Goal: Find specific page/section: Find specific page/section

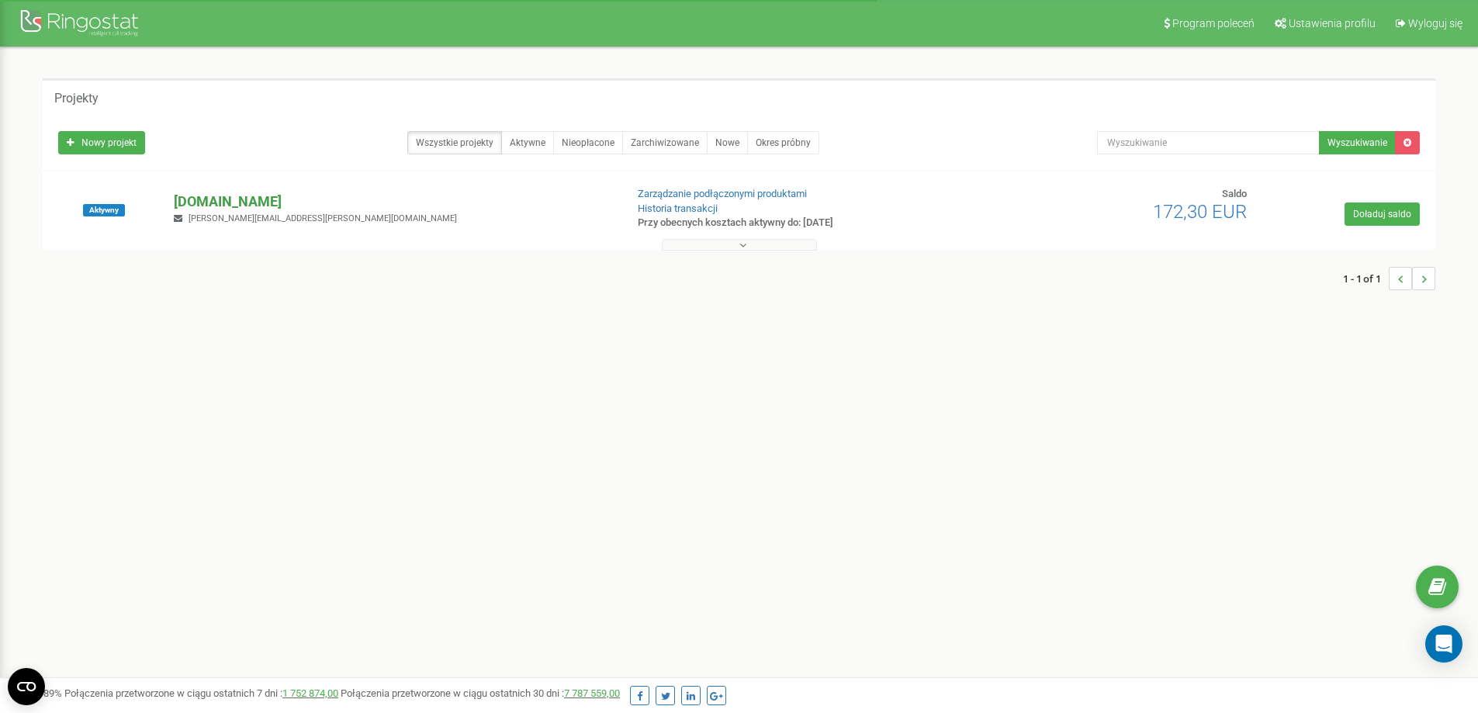
click at [238, 202] on p "[DOMAIN_NAME]" at bounding box center [393, 202] width 438 height 20
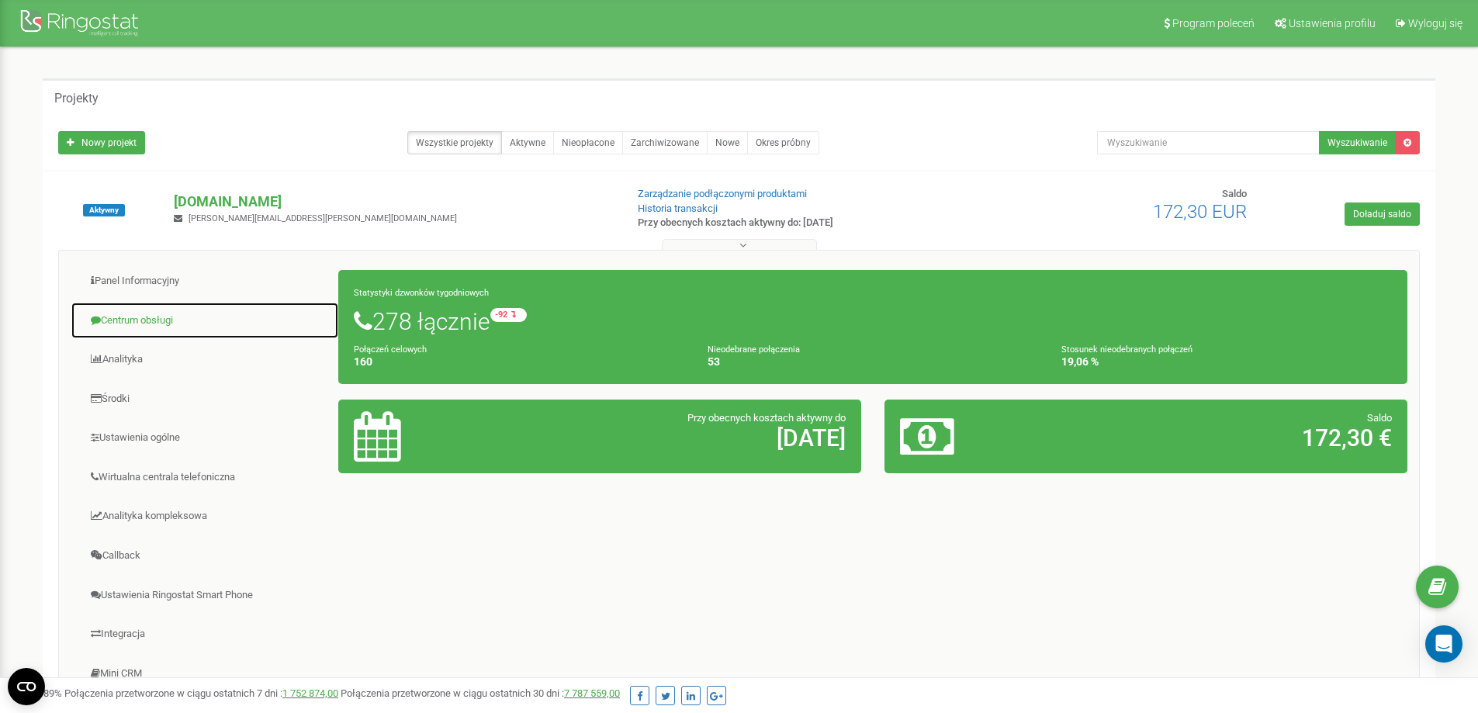
click at [136, 317] on link "Centrum obsługi" at bounding box center [205, 321] width 268 height 38
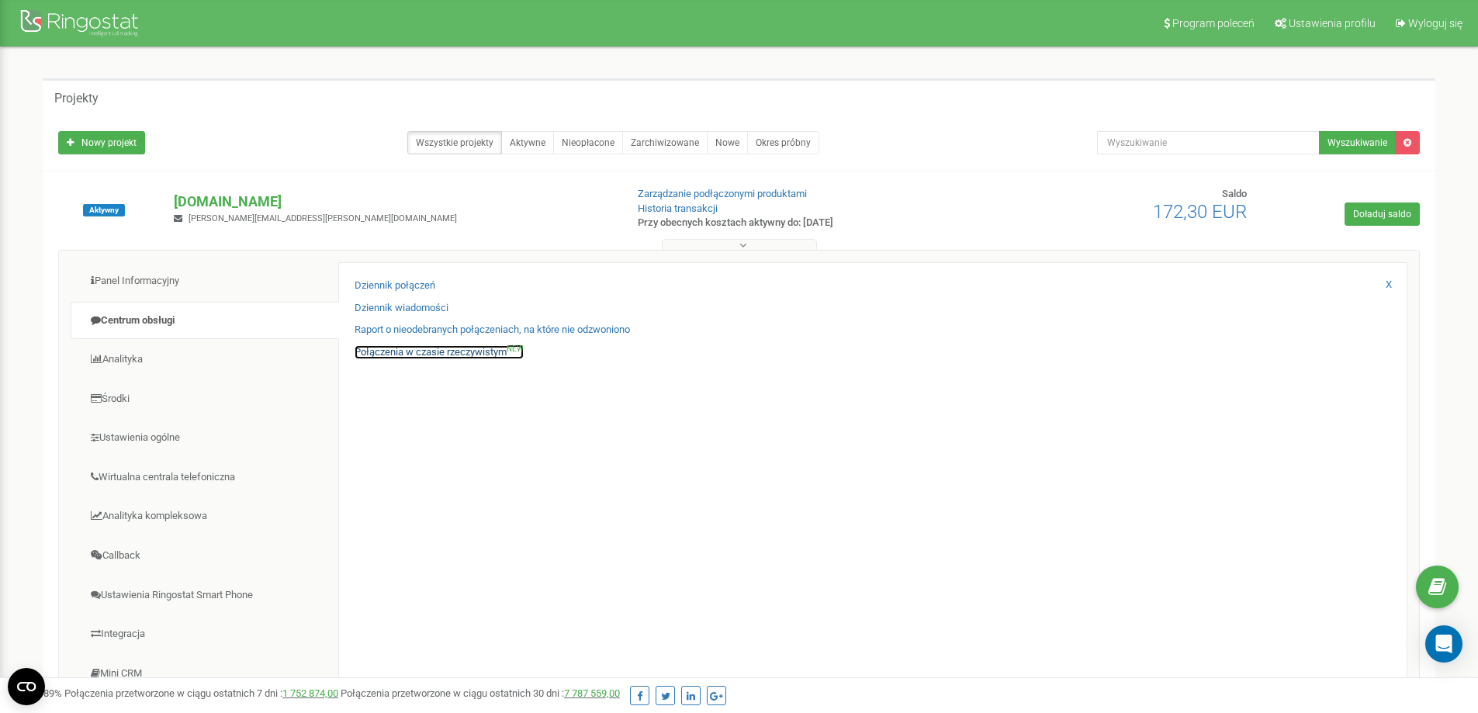
click at [437, 347] on link "Połączenia w czasie rzeczywistym NEW" at bounding box center [438, 352] width 169 height 15
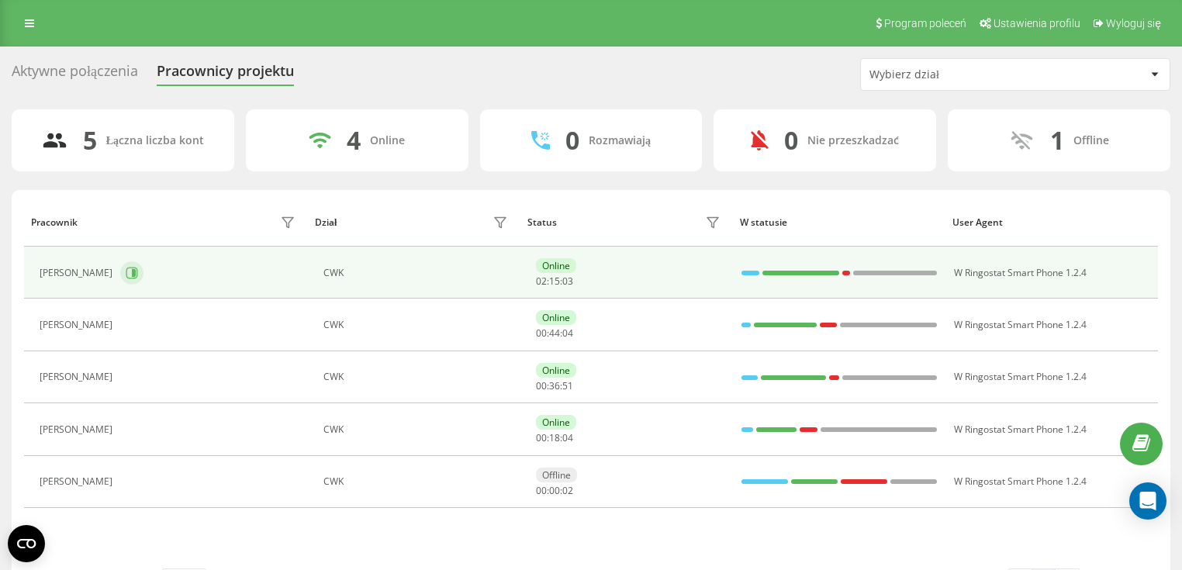
click at [139, 277] on button at bounding box center [131, 272] width 23 height 23
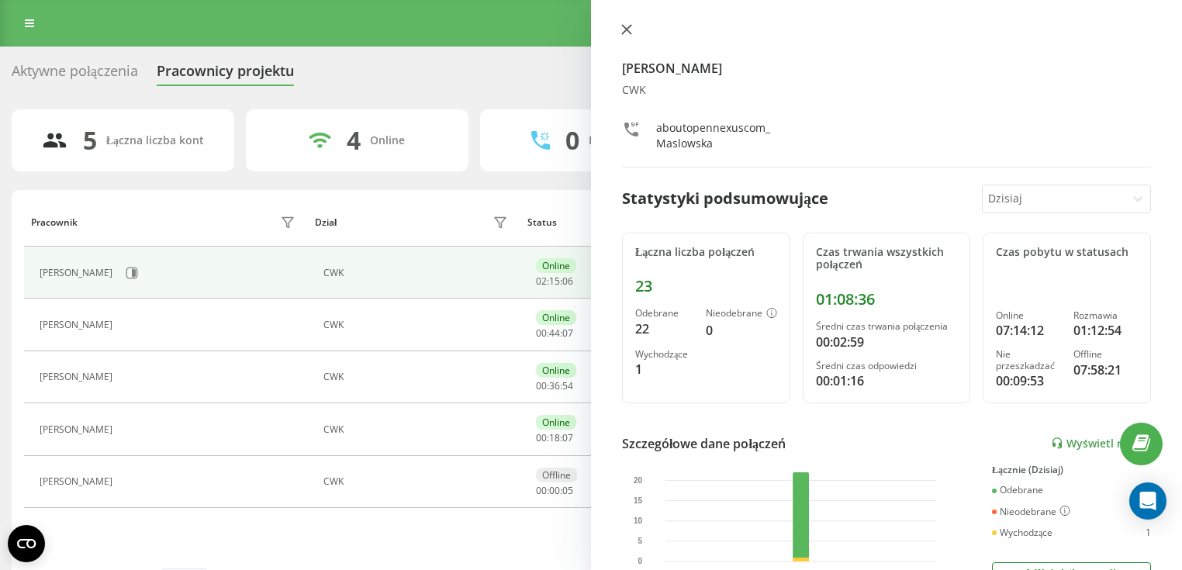
click at [630, 28] on icon at bounding box center [626, 29] width 11 height 11
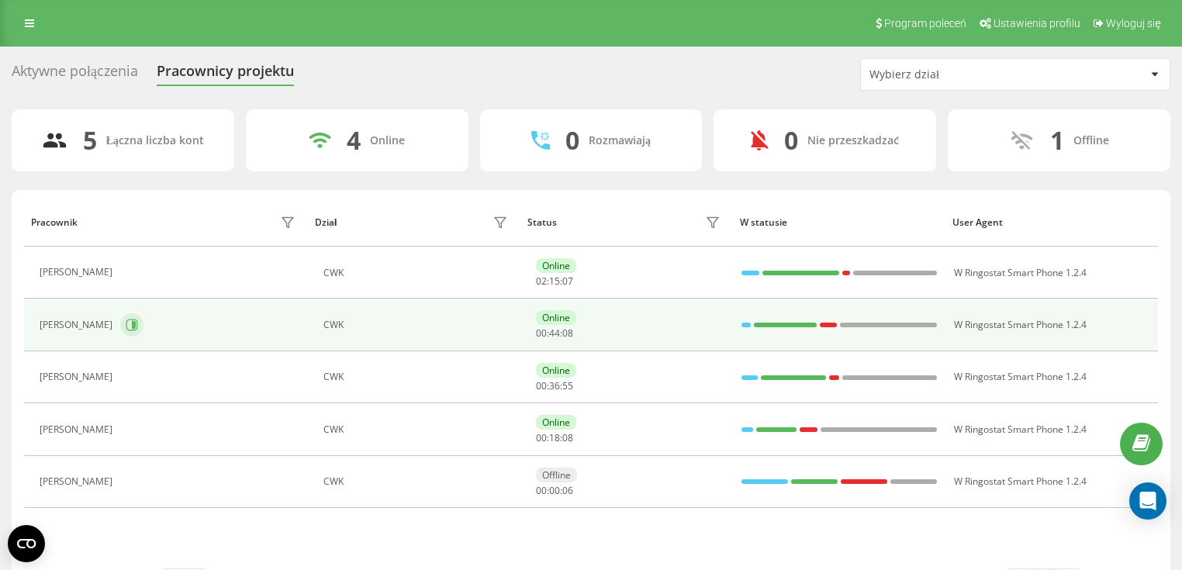
click at [121, 333] on button at bounding box center [131, 324] width 23 height 23
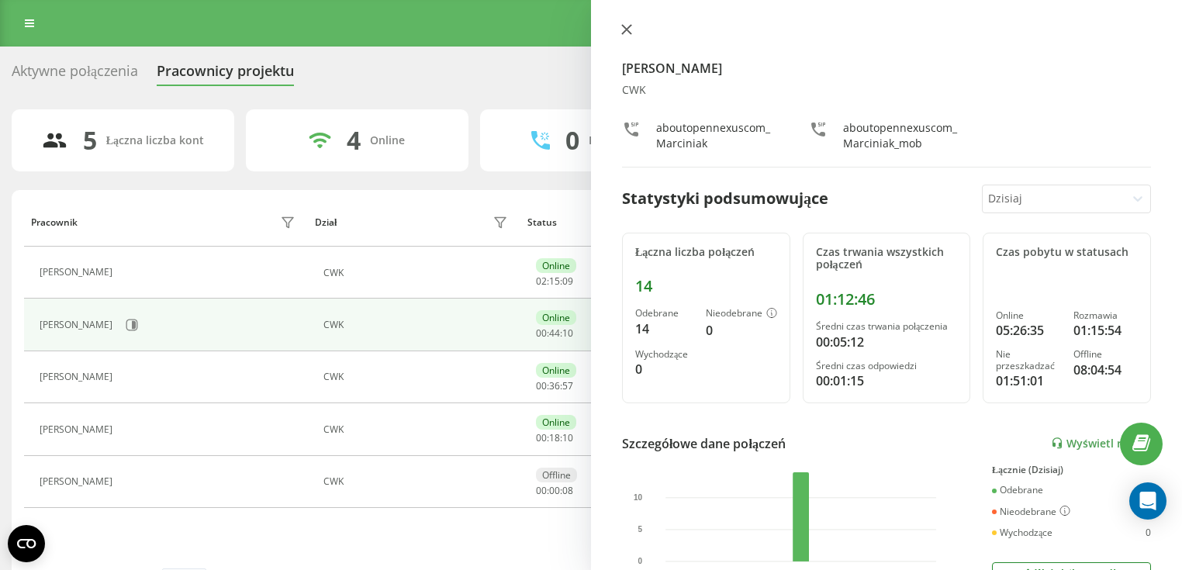
click at [624, 34] on icon at bounding box center [626, 29] width 11 height 11
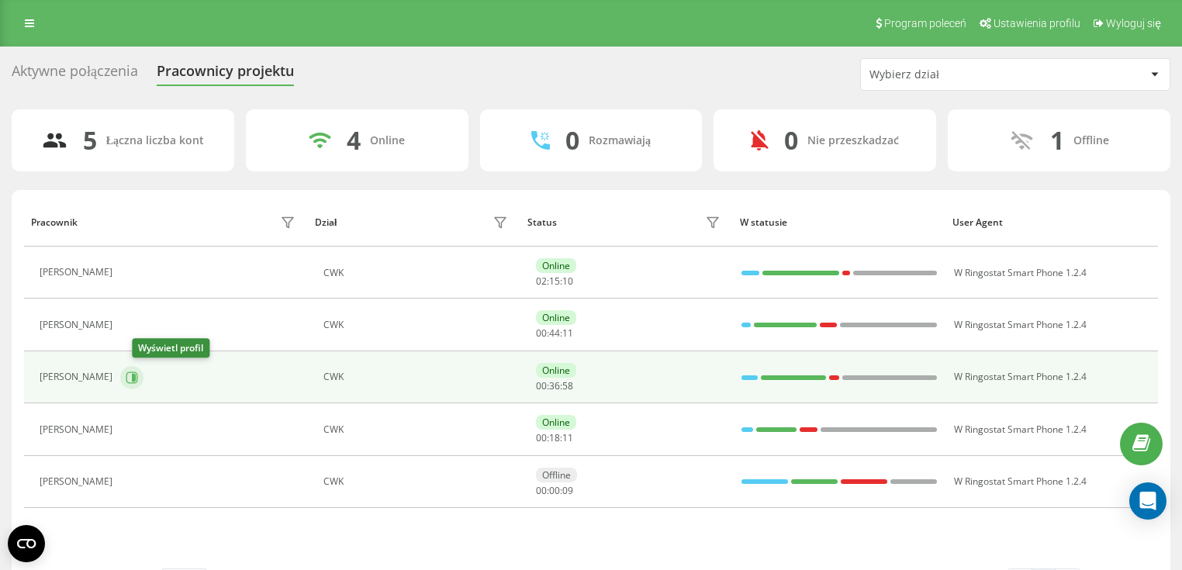
click at [138, 378] on icon at bounding box center [132, 378] width 12 height 12
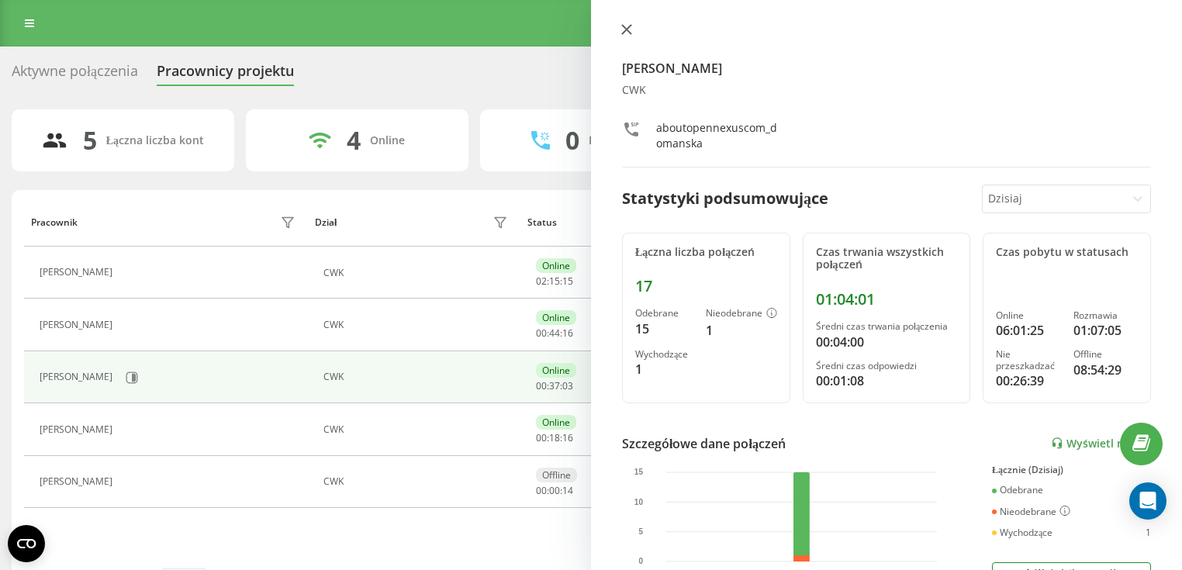
click at [625, 28] on icon at bounding box center [626, 29] width 9 height 9
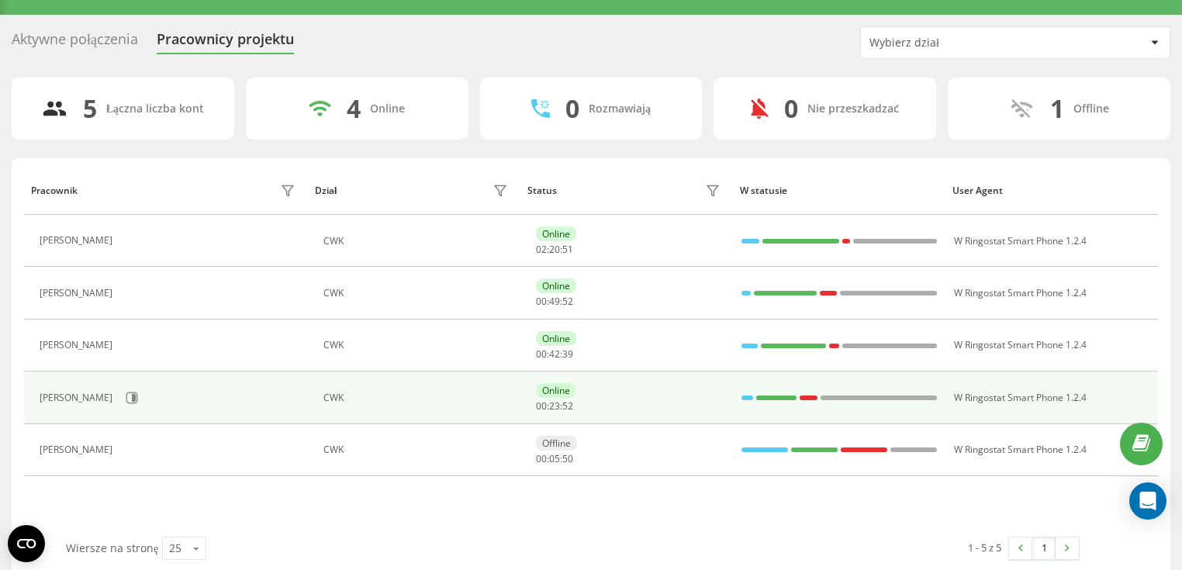
scroll to position [48, 0]
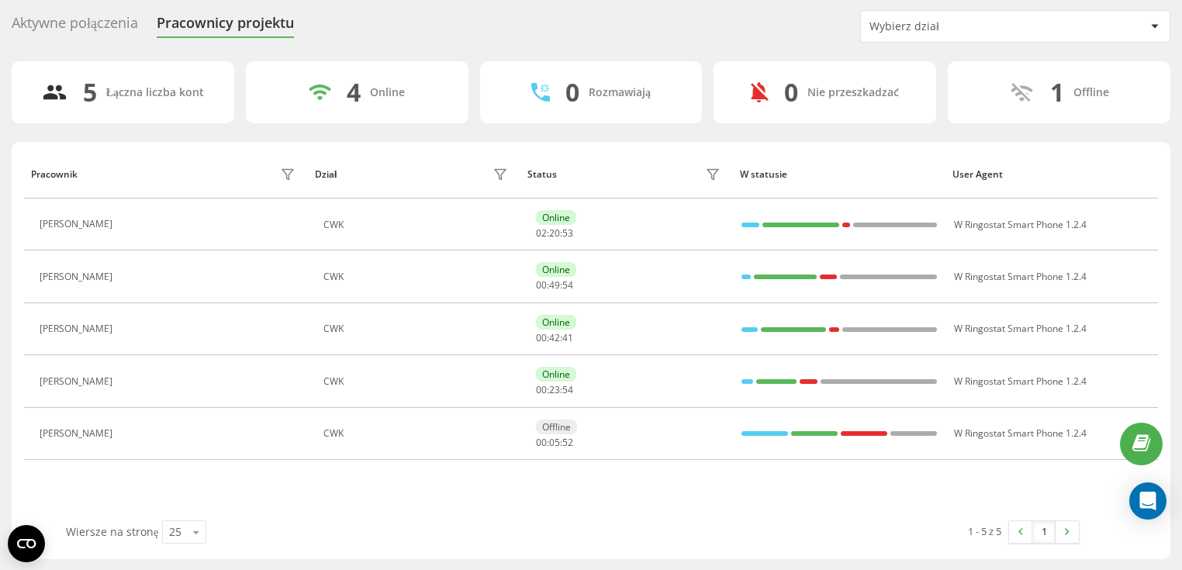
click at [65, 25] on div "Aktywne połączenia" at bounding box center [75, 27] width 126 height 24
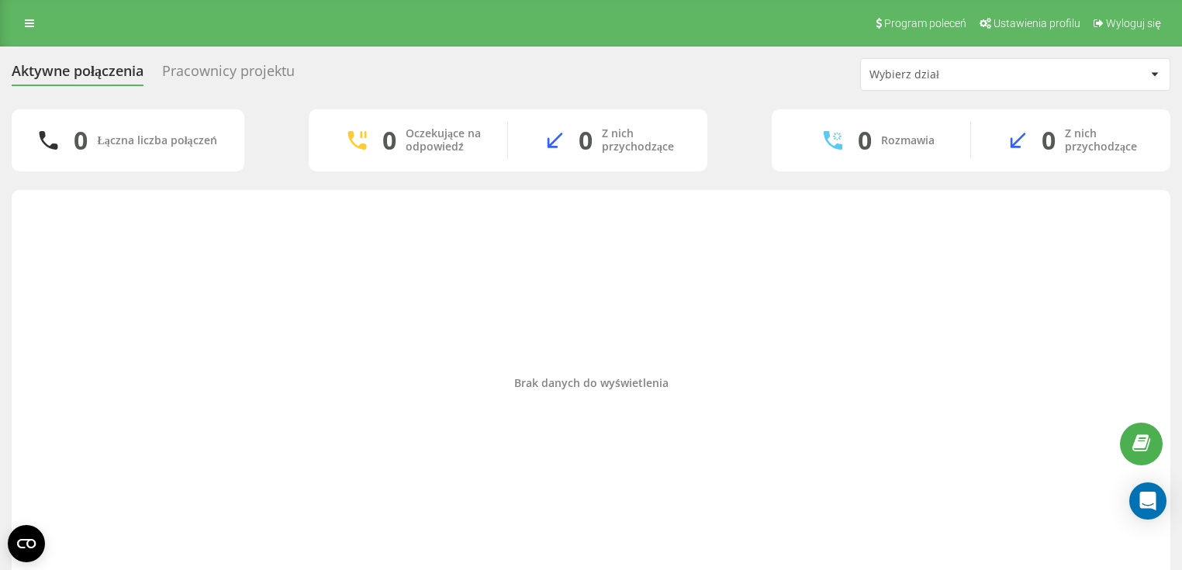
drag, startPoint x: 1084, startPoint y: 0, endPoint x: 678, endPoint y: 9, distance: 405.8
click at [687, 12] on div "Program poleceń Ustawienia profilu Wyloguj się" at bounding box center [591, 23] width 1182 height 47
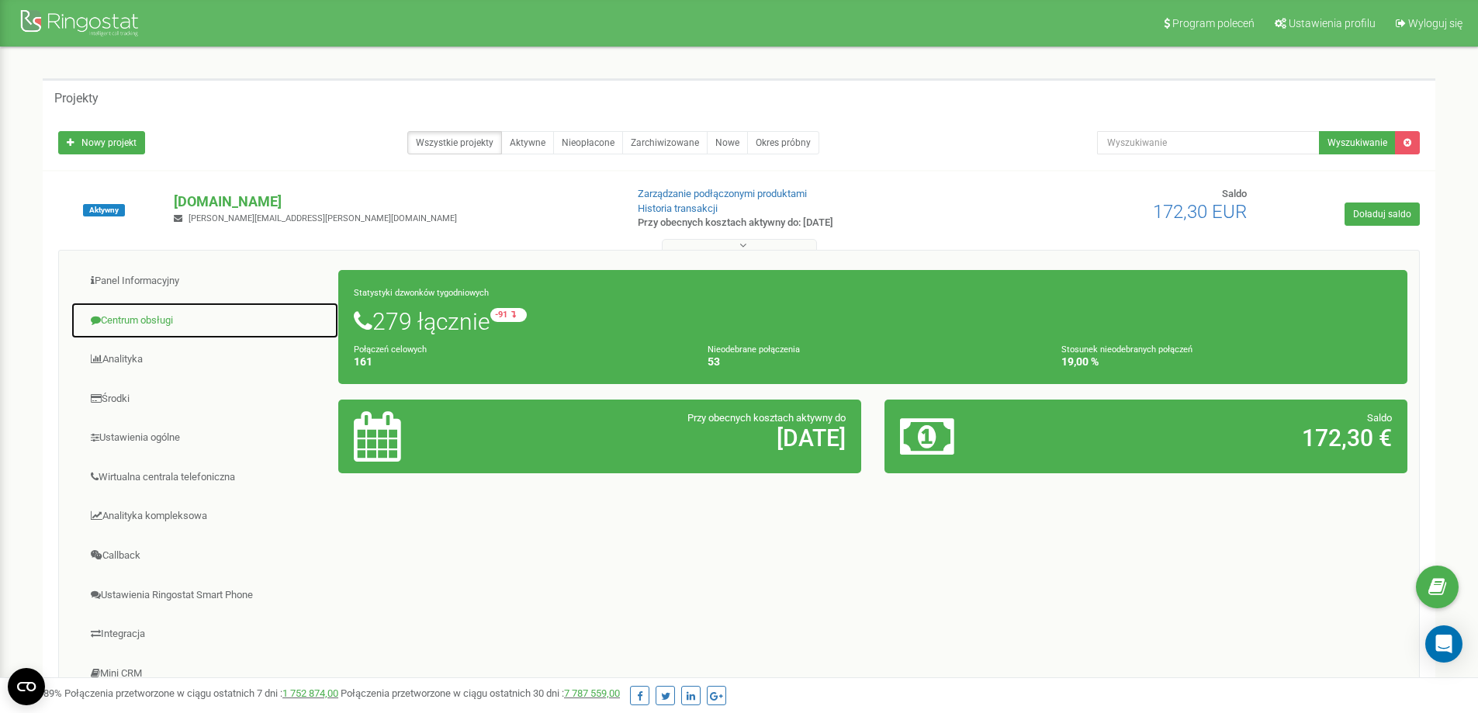
click at [119, 320] on link "Centrum obsługi" at bounding box center [205, 321] width 268 height 38
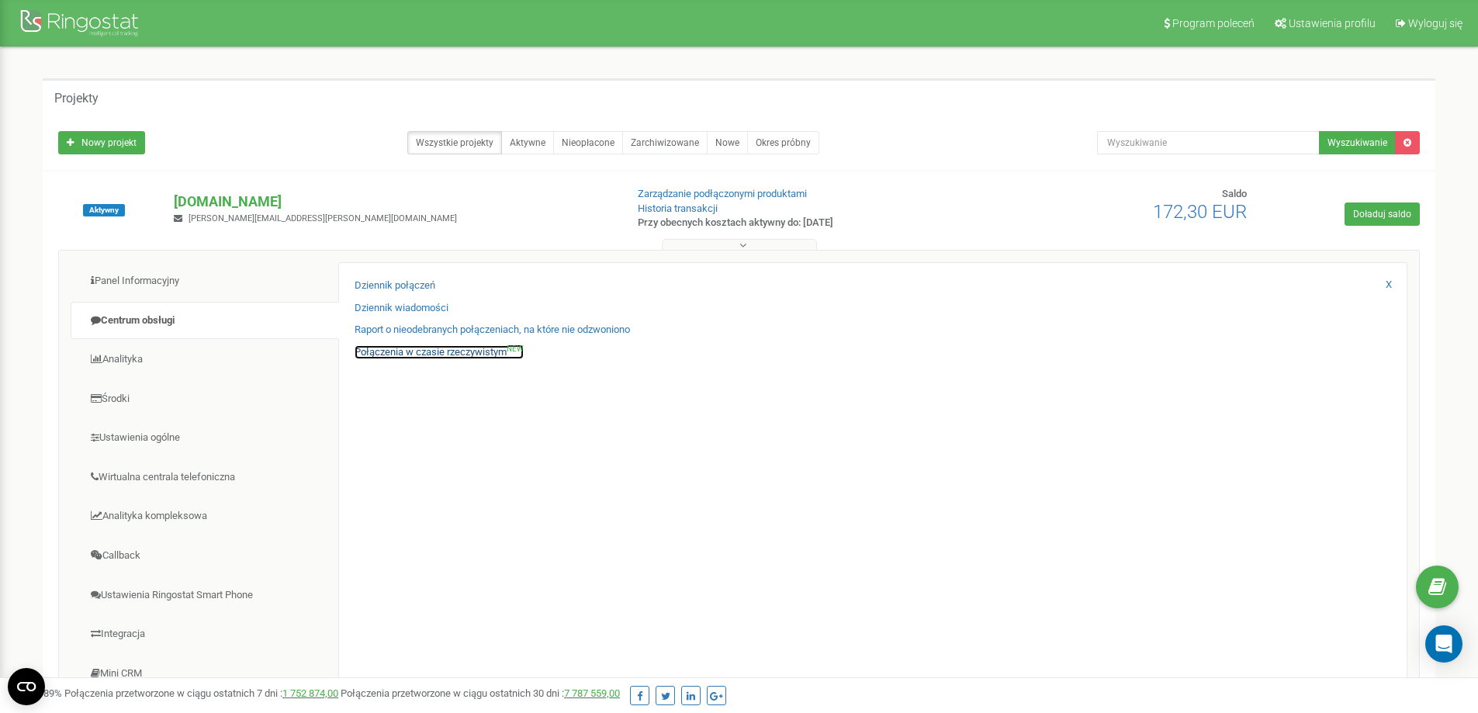
click at [442, 347] on link "Połączenia w czasie rzeczywistym NEW" at bounding box center [438, 352] width 169 height 15
